Goal: Check status: Check status

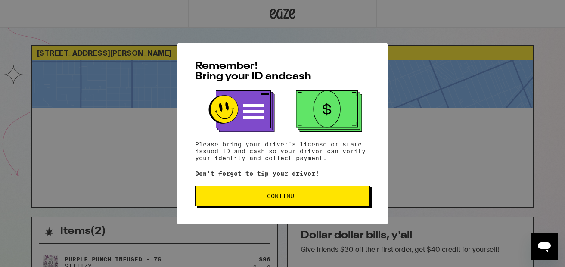
click at [342, 201] on button "Continue" at bounding box center [282, 196] width 175 height 21
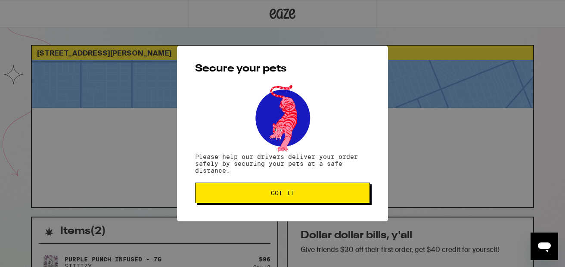
click at [342, 201] on button "Got it" at bounding box center [282, 193] width 175 height 21
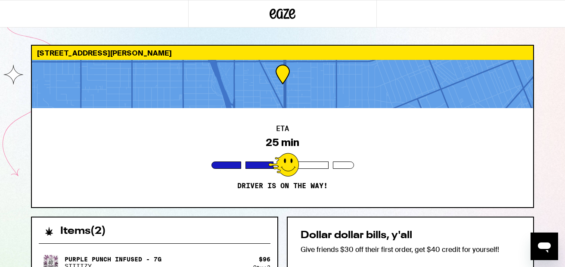
click at [461, 186] on div "ETA 25 min Driver is on the way!" at bounding box center [282, 157] width 501 height 99
click at [561, 98] on div "11002 Hesby St Los Angeles 91601 ETA 25 min Driver is on the way! Items ( 2 ) P…" at bounding box center [282, 234] width 565 height 469
click at [555, 99] on div "11002 Hesby St Los Angeles 91601 ETA 25 min Driver is on the way! Items ( 2 ) P…" at bounding box center [282, 234] width 565 height 469
click at [557, 100] on div "11002 Hesby St Los Angeles 91601 ETA 25 min Driver is on the way! Items ( 2 ) P…" at bounding box center [282, 234] width 565 height 469
click at [547, 142] on div "11002 Hesby St Los Angeles 91601 ETA 25 min Driver is on the way! Items ( 2 ) P…" at bounding box center [282, 234] width 565 height 469
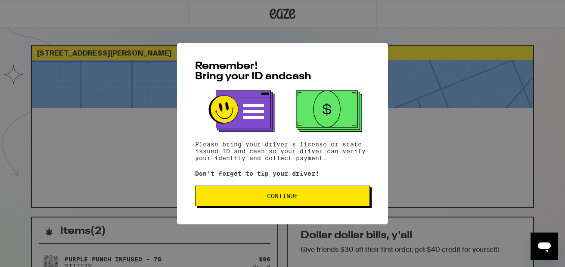
click at [305, 199] on span "Continue" at bounding box center [282, 196] width 160 height 6
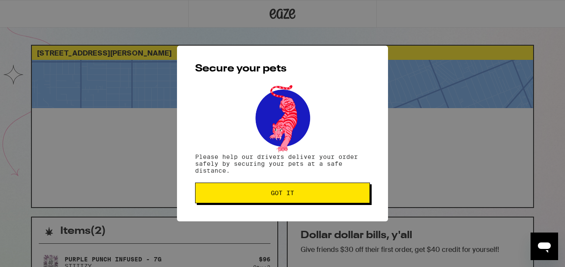
click at [330, 194] on span "Got it" at bounding box center [282, 193] width 160 height 6
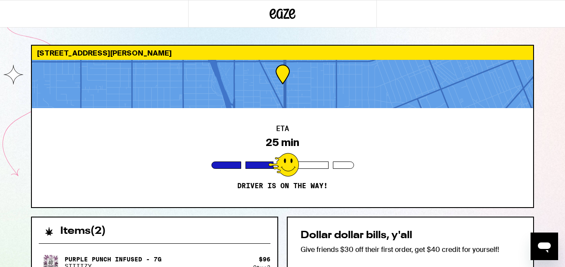
click at [550, 69] on div "11002 Hesby St Los Angeles 91601 ETA 25 min Driver is on the way! Items ( 2 ) P…" at bounding box center [282, 234] width 565 height 469
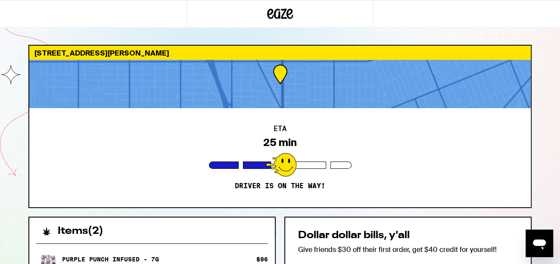
drag, startPoint x: 559, startPoint y: 59, endPoint x: 536, endPoint y: 175, distance: 118.4
click at [536, 175] on div "11002 Hesby St Los Angeles 91601 ETA 25 min Driver is on the way! Items ( 2 ) P…" at bounding box center [280, 234] width 560 height 469
click at [536, 175] on div "11002 Hesby St Los Angeles 91601 ETA 25 min Driver is on the way! Items ( 2 ) P…" at bounding box center [280, 257] width 517 height 425
click at [554, 126] on div "11002 Hesby St Los Angeles 91601 ETA 25 min Driver is on the way! Items ( 2 ) P…" at bounding box center [280, 234] width 560 height 469
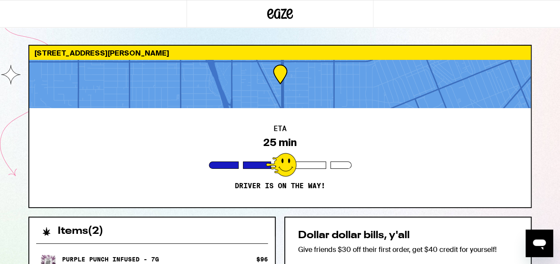
click at [554, 126] on div "11002 Hesby St Los Angeles 91601 ETA 25 min Driver is on the way! Items ( 2 ) P…" at bounding box center [280, 234] width 560 height 469
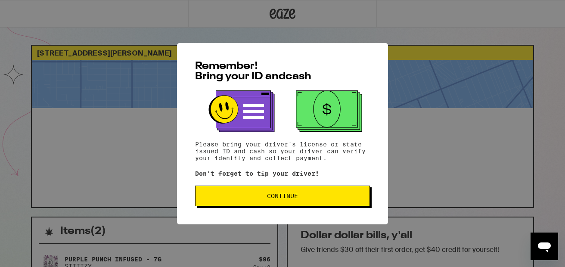
click at [290, 197] on span "Continue" at bounding box center [282, 196] width 31 height 6
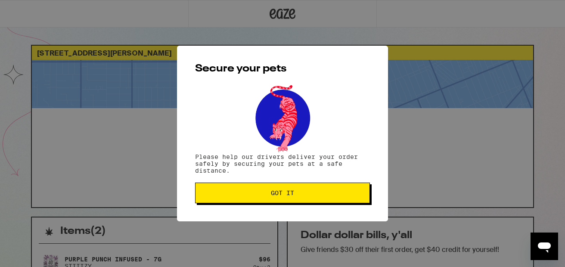
click at [290, 196] on span "Got it" at bounding box center [282, 193] width 23 height 6
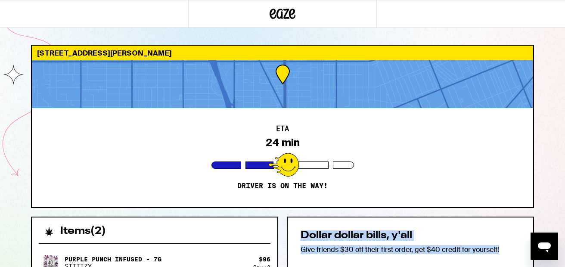
drag, startPoint x: 565, startPoint y: 20, endPoint x: 343, endPoint y: 279, distance: 341.2
click at [553, 110] on div "[STREET_ADDRESS][PERSON_NAME] ETA 24 min Driver is on the way! Items ( 2 ) Purp…" at bounding box center [282, 234] width 565 height 469
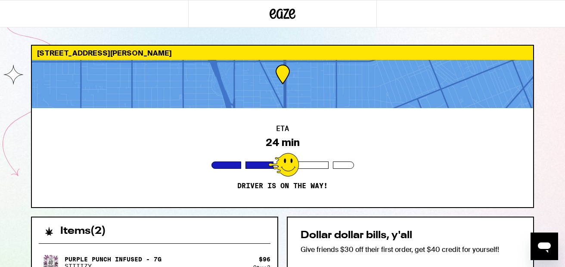
click at [285, 18] on icon at bounding box center [283, 14] width 13 height 10
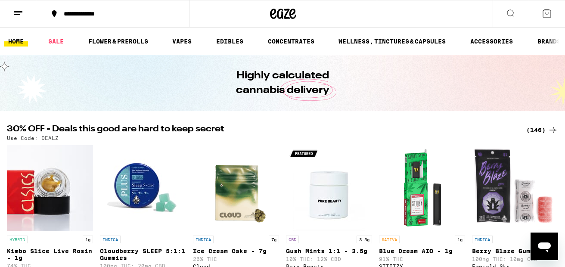
click at [16, 12] on icon at bounding box center [18, 13] width 10 height 10
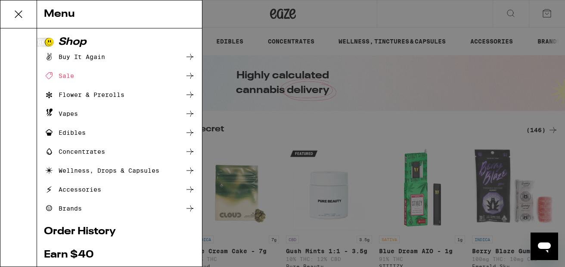
click at [98, 231] on link "Order History" at bounding box center [119, 232] width 151 height 10
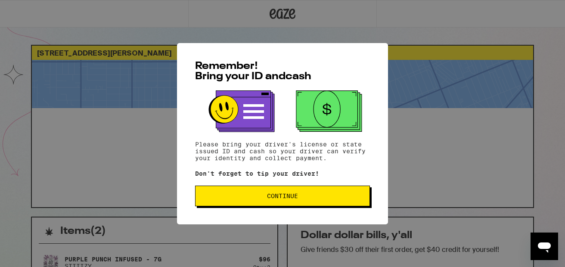
click at [317, 202] on button "Continue" at bounding box center [282, 196] width 175 height 21
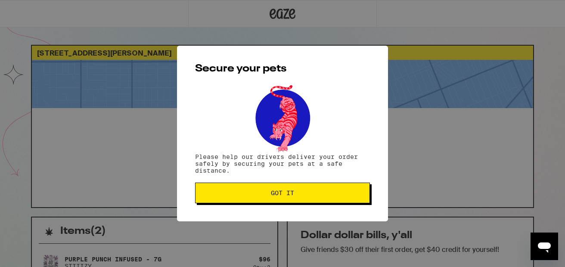
click at [317, 202] on button "Got it" at bounding box center [282, 193] width 175 height 21
